Goal: Find contact information: Find contact information

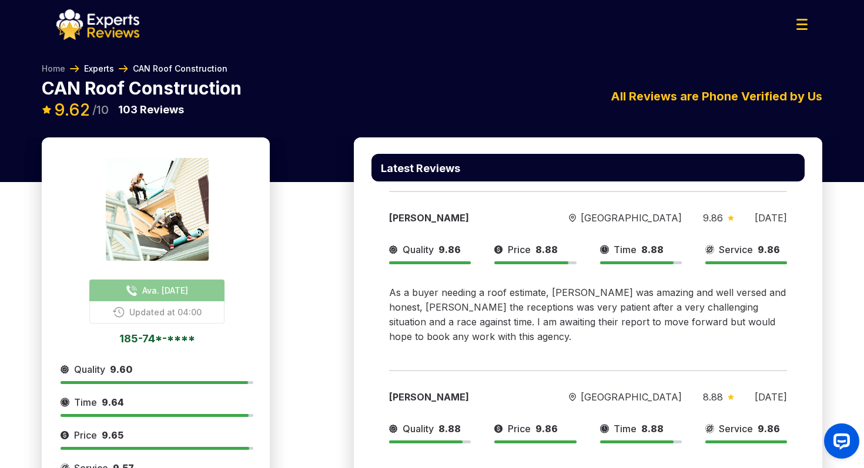
click at [98, 68] on link "Experts" at bounding box center [99, 69] width 30 height 12
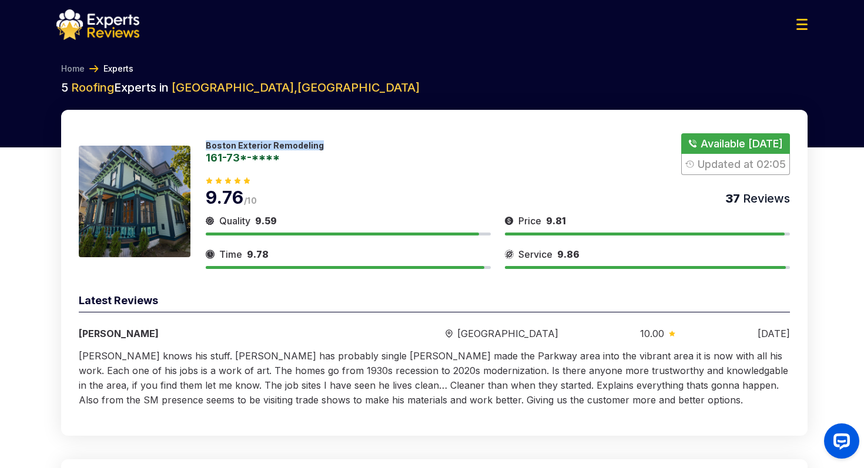
drag, startPoint x: 326, startPoint y: 147, endPoint x: 204, endPoint y: 146, distance: 121.6
click at [204, 146] on div "Boston Exterior Remodeling 161-73*-**** Available [DATE] Updated at 02:05 9.76 …" at bounding box center [434, 201] width 711 height 136
copy p "Boston Exterior Remodeling"
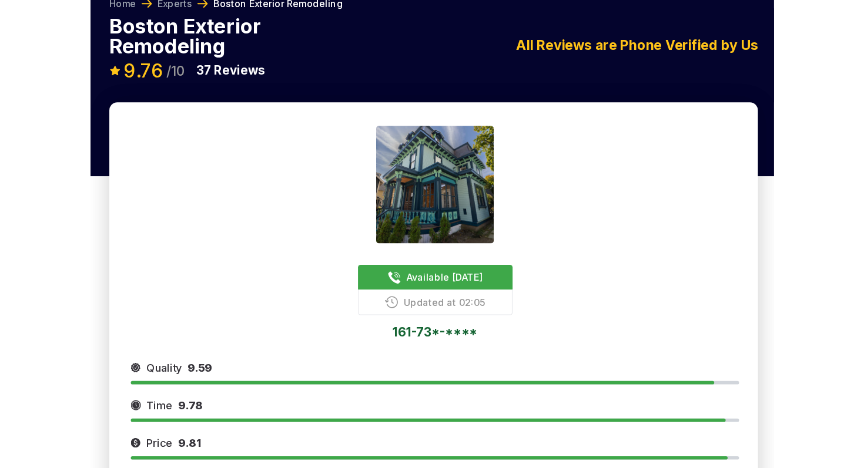
scroll to position [4, 0]
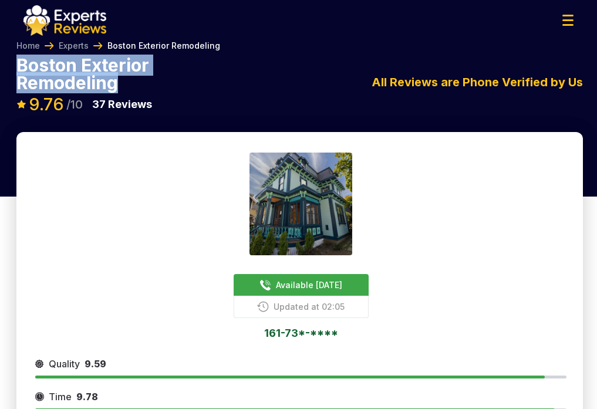
drag, startPoint x: 117, startPoint y: 85, endPoint x: 15, endPoint y: 69, distance: 102.9
click at [15, 69] on div "Home Experts Boston Exterior Remodeling Boston Exterior Remodeling Available [D…" at bounding box center [298, 86] width 597 height 92
copy p "Boston Exterior Remodeling"
